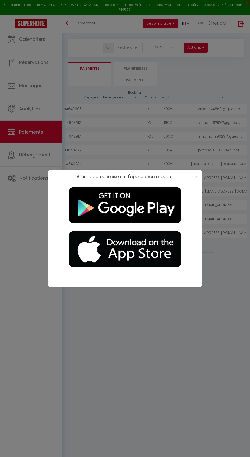
select select "2"
select select "0"
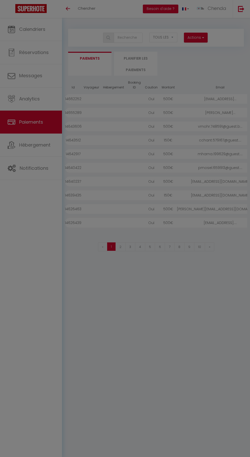
select select "2"
select select "0"
click at [197, 178] on div at bounding box center [125, 228] width 250 height 457
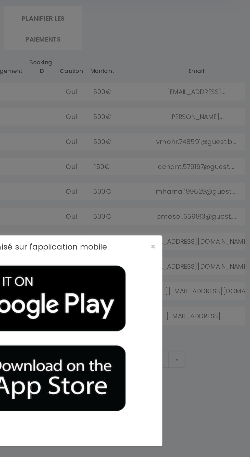
scroll to position [40, 0]
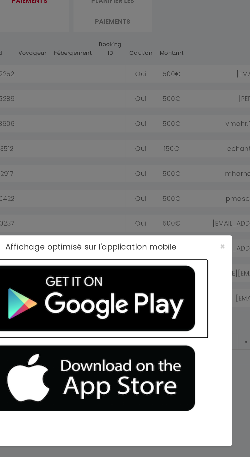
click at [162, 184] on img at bounding box center [124, 205] width 127 height 44
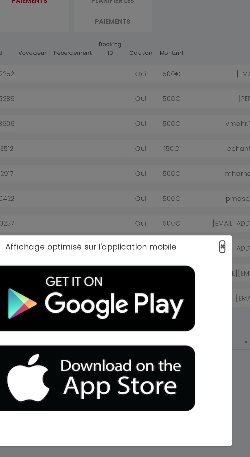
click at [196, 175] on span "×" at bounding box center [196, 176] width 3 height 6
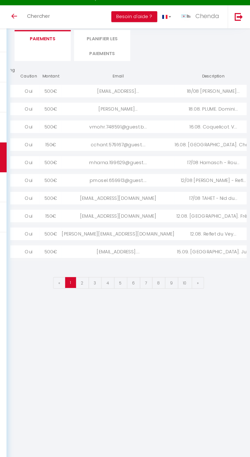
scroll to position [39, 0]
